Goal: Transaction & Acquisition: Purchase product/service

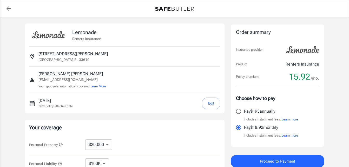
select select "20000"
select select "500"
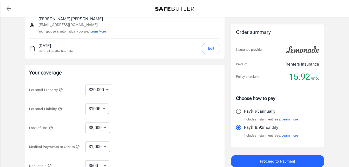
scroll to position [63, 0]
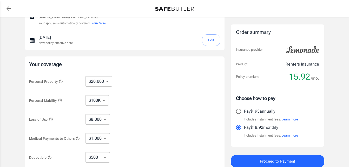
click at [108, 82] on select "$10,000 $20,000 $30,000 $40,000 $50,000 $100K" at bounding box center [98, 81] width 27 height 10
select select "40000"
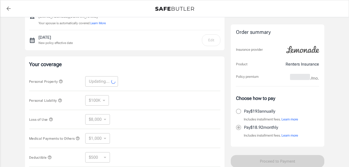
select select "40000"
select select "16000"
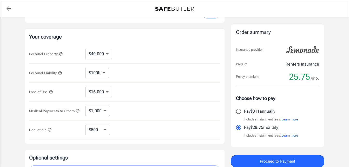
scroll to position [94, 0]
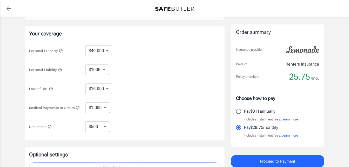
click at [51, 89] on icon "button" at bounding box center [51, 89] width 4 height 4
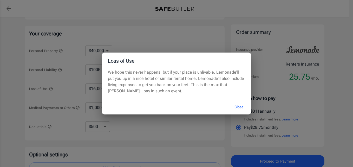
click at [237, 106] on button "Close" at bounding box center [238, 106] width 21 height 11
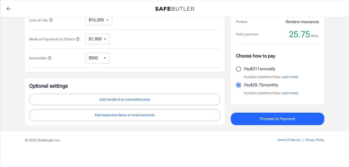
scroll to position [165, 0]
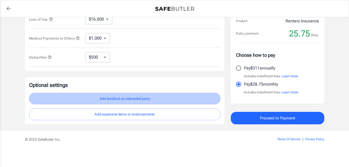
click at [130, 96] on button "Add landlord as interested party" at bounding box center [124, 99] width 191 height 12
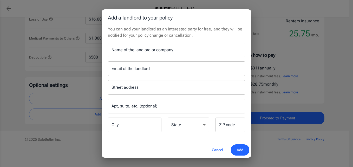
click at [141, 52] on input "Name of the landlord or company" at bounding box center [176, 50] width 137 height 15
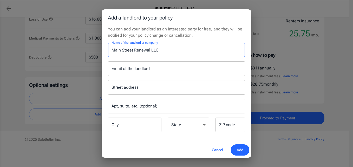
type input "Main Street Renewal LLC"
click at [131, 90] on input "Street address" at bounding box center [176, 87] width 133 height 10
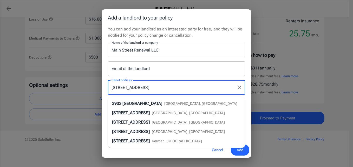
click at [140, 102] on span "[GEOGRAPHIC_DATA]" at bounding box center [142, 103] width 40 height 5
type input "[STREET_ADDRESS]"
type input "Austin"
select select "[GEOGRAPHIC_DATA]"
type input "78704"
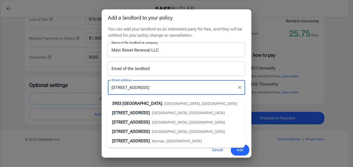
type input "[STREET_ADDRESS]"
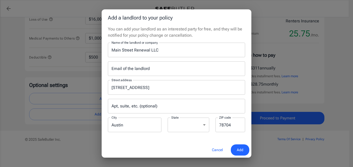
click at [200, 100] on input "Apt, suite, etc. (optional)" at bounding box center [176, 106] width 137 height 15
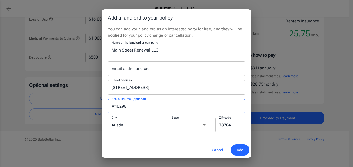
type input "#40298"
click at [239, 148] on span "Add" at bounding box center [240, 150] width 6 height 6
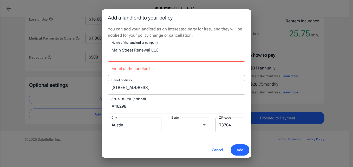
click at [188, 69] on input "Email of the landlord" at bounding box center [176, 68] width 137 height 15
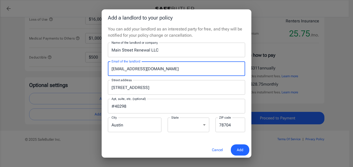
type input "[EMAIL_ADDRESS][DOMAIN_NAME]"
click at [243, 151] on span "Add" at bounding box center [240, 150] width 6 height 6
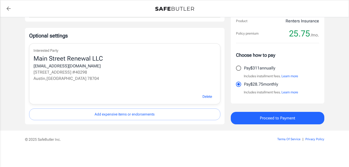
scroll to position [215, 0]
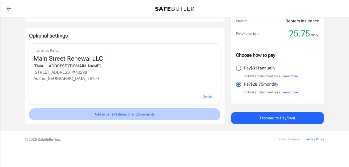
click at [153, 112] on button "Add expensive items or endorsements" at bounding box center [124, 114] width 191 height 12
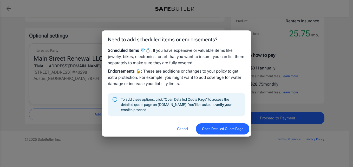
click at [180, 128] on button "Cancel" at bounding box center [182, 128] width 23 height 11
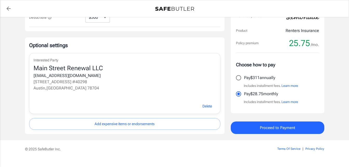
scroll to position [204, 0]
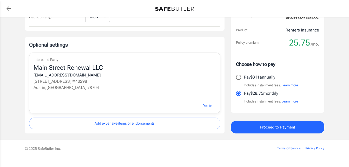
click at [281, 130] on span "Proceed to Payment" at bounding box center [277, 127] width 35 height 7
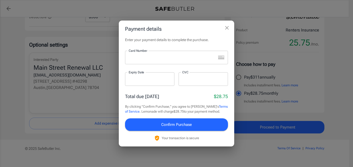
click at [227, 27] on icon "close" at bounding box center [227, 28] width 4 height 4
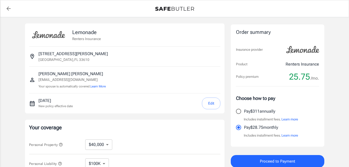
select select "40000"
select select "500"
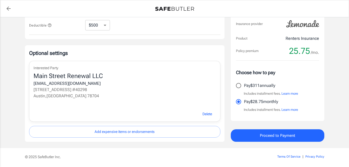
scroll to position [204, 0]
